Goal: Find specific page/section: Find specific page/section

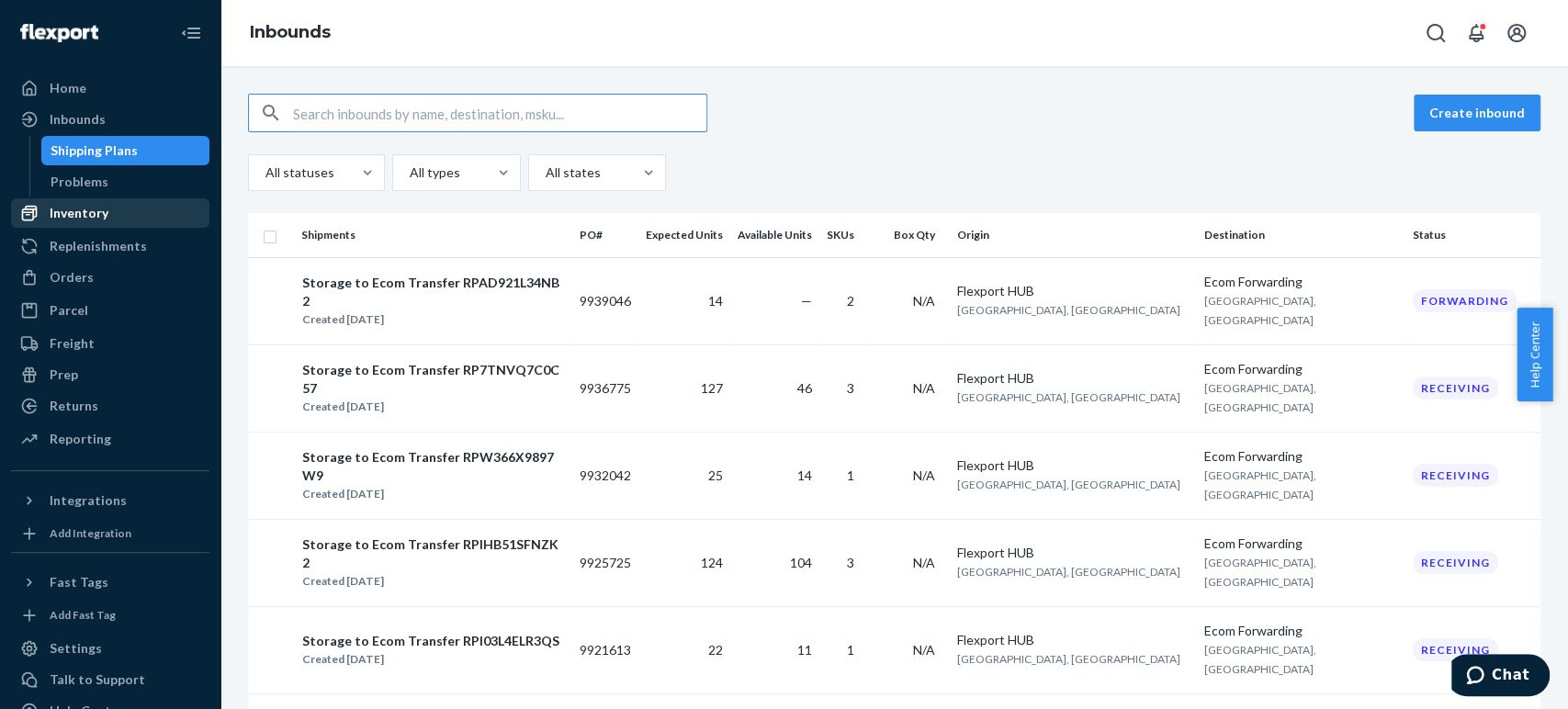
drag, startPoint x: 87, startPoint y: 211, endPoint x: 188, endPoint y: 202, distance: 101.4
click at [87, 211] on div "Inventory" at bounding box center [79, 213] width 59 height 19
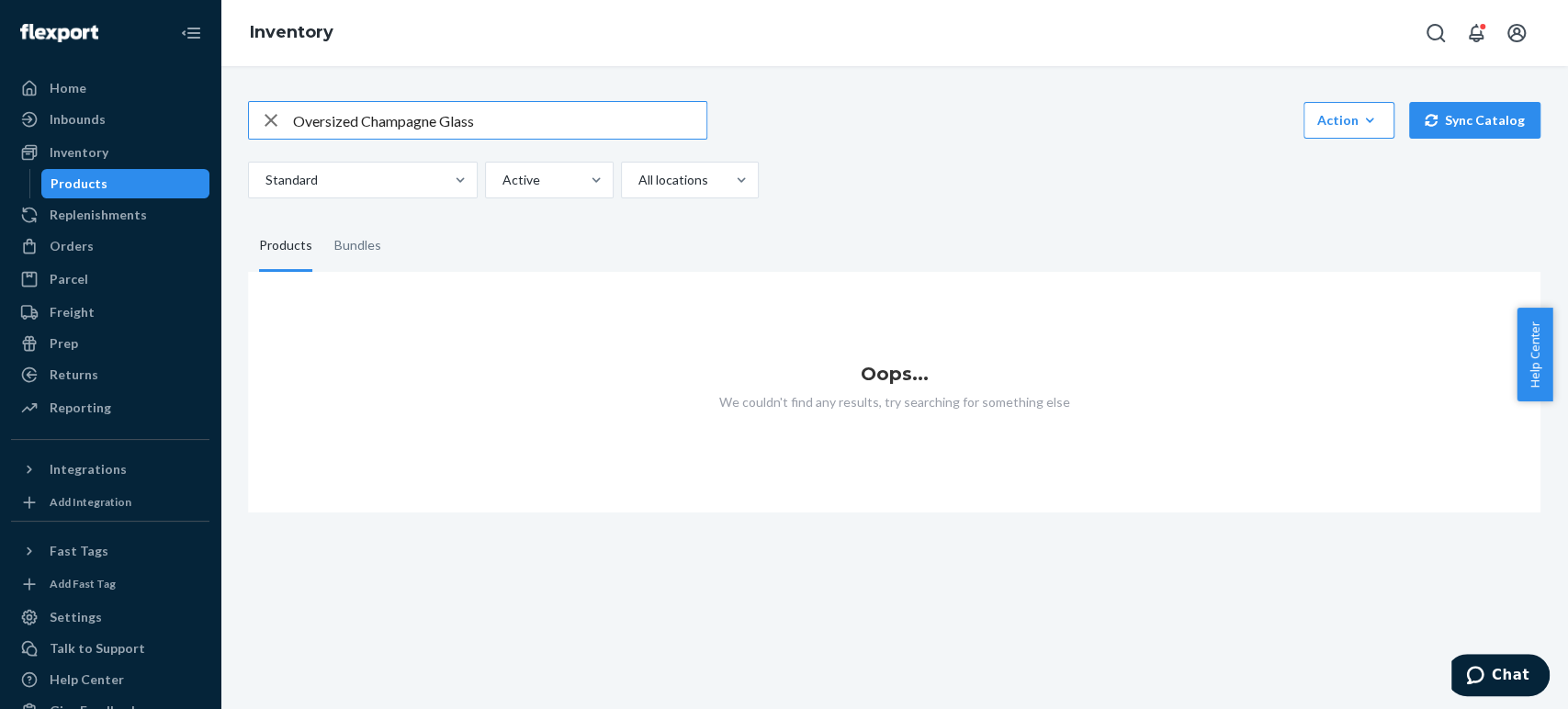
drag, startPoint x: 514, startPoint y: 123, endPoint x: 436, endPoint y: 119, distance: 78.1
click at [436, 119] on input "Oversized Champagne Glass" at bounding box center [500, 121] width 413 height 37
click at [368, 130] on input "Oversized Champagne" at bounding box center [500, 121] width 413 height 37
drag, startPoint x: 361, startPoint y: 122, endPoint x: 272, endPoint y: 110, distance: 89.8
click at [272, 110] on div "Oversized Champagne" at bounding box center [477, 121] width 457 height 37
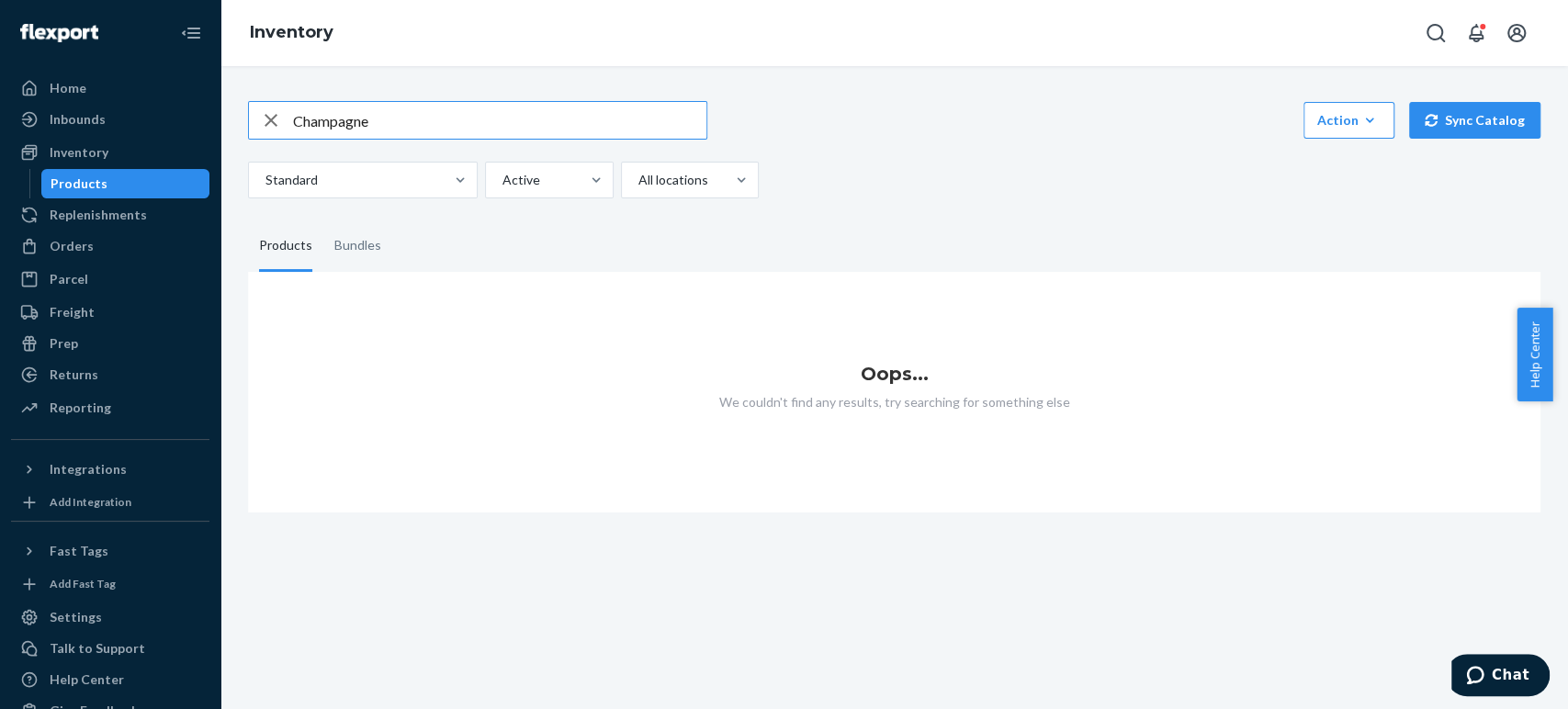
click at [441, 119] on input "Champagne" at bounding box center [500, 121] width 413 height 37
type input "Champagne"
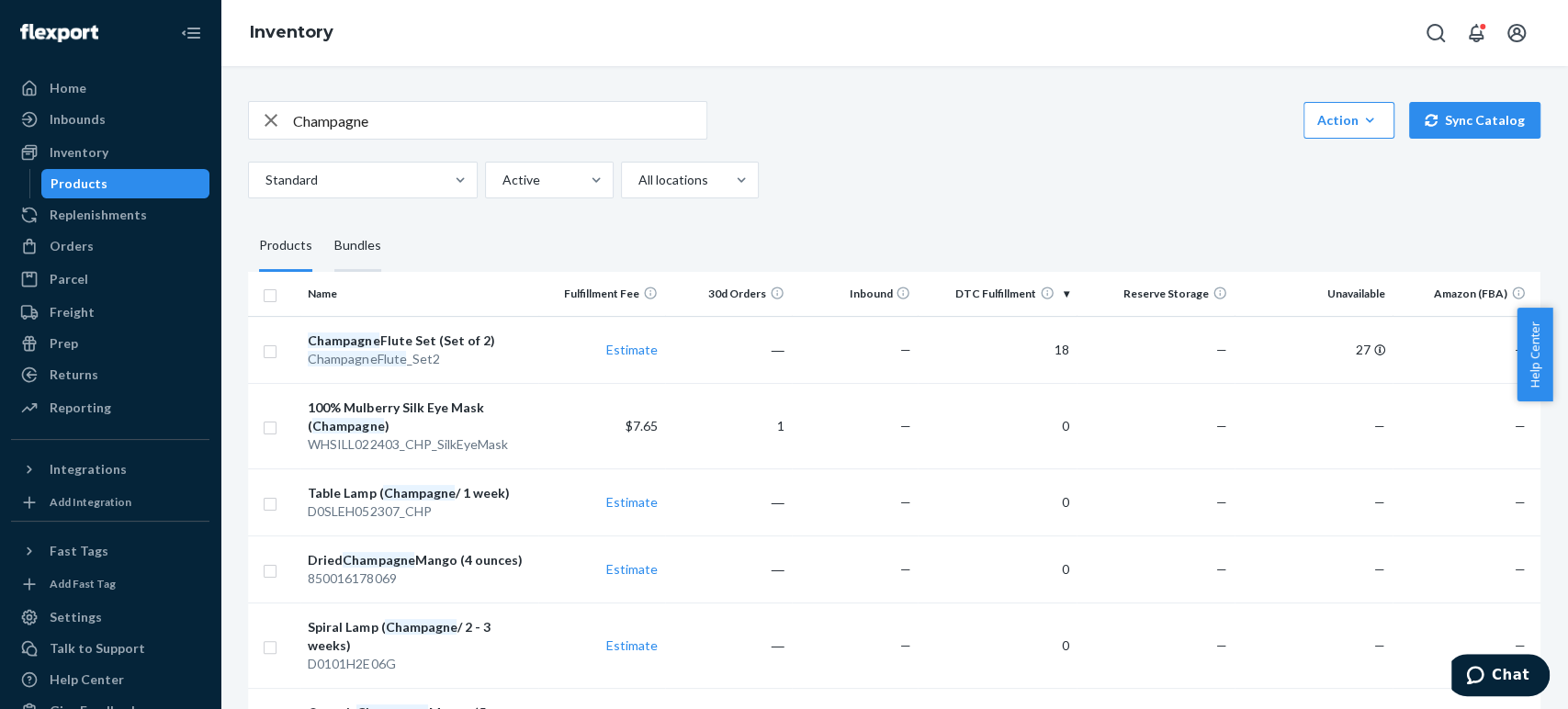
click at [351, 230] on div "Bundles" at bounding box center [358, 246] width 47 height 52
click at [324, 220] on input "Bundles" at bounding box center [324, 220] width 0 height 0
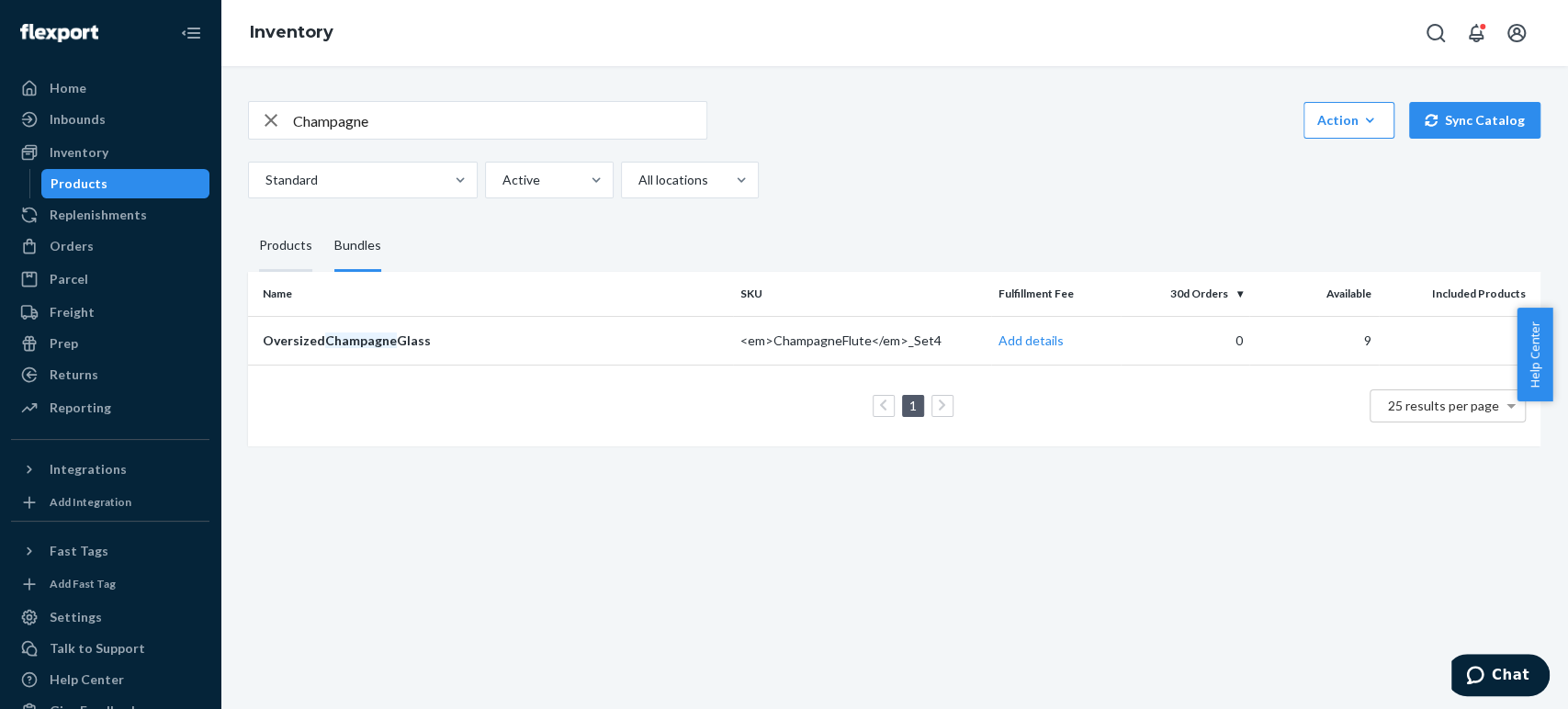
click at [274, 247] on div "Products" at bounding box center [286, 246] width 54 height 52
click at [248, 220] on input "Products" at bounding box center [248, 220] width 0 height 0
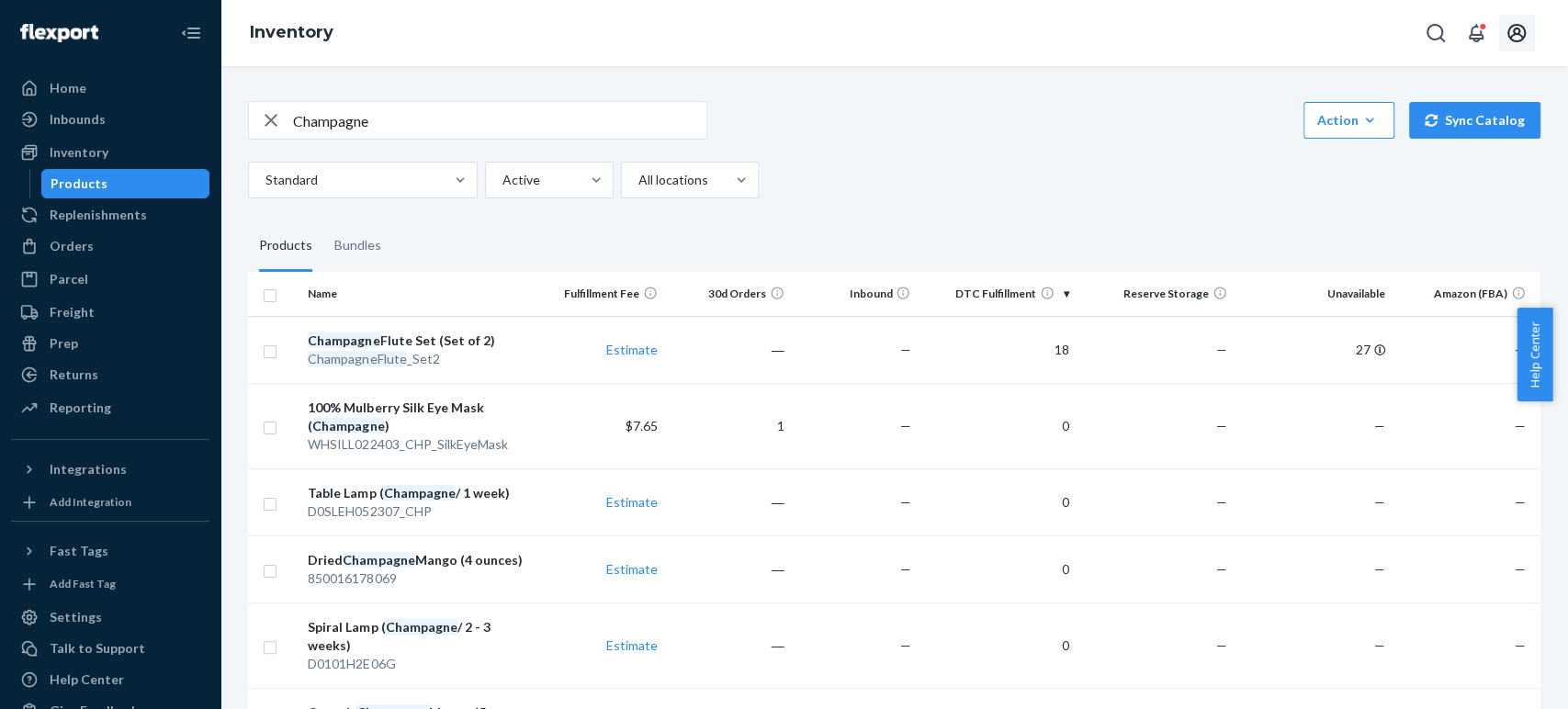
click at [1504, 41] on button "Open account menu" at bounding box center [1517, 33] width 37 height 37
click at [1089, 193] on div "Standard Active All locations" at bounding box center [887, 180] width 1279 height 37
click at [73, 249] on div "Orders" at bounding box center [71, 246] width 44 height 19
